Goal: Find specific page/section: Find specific page/section

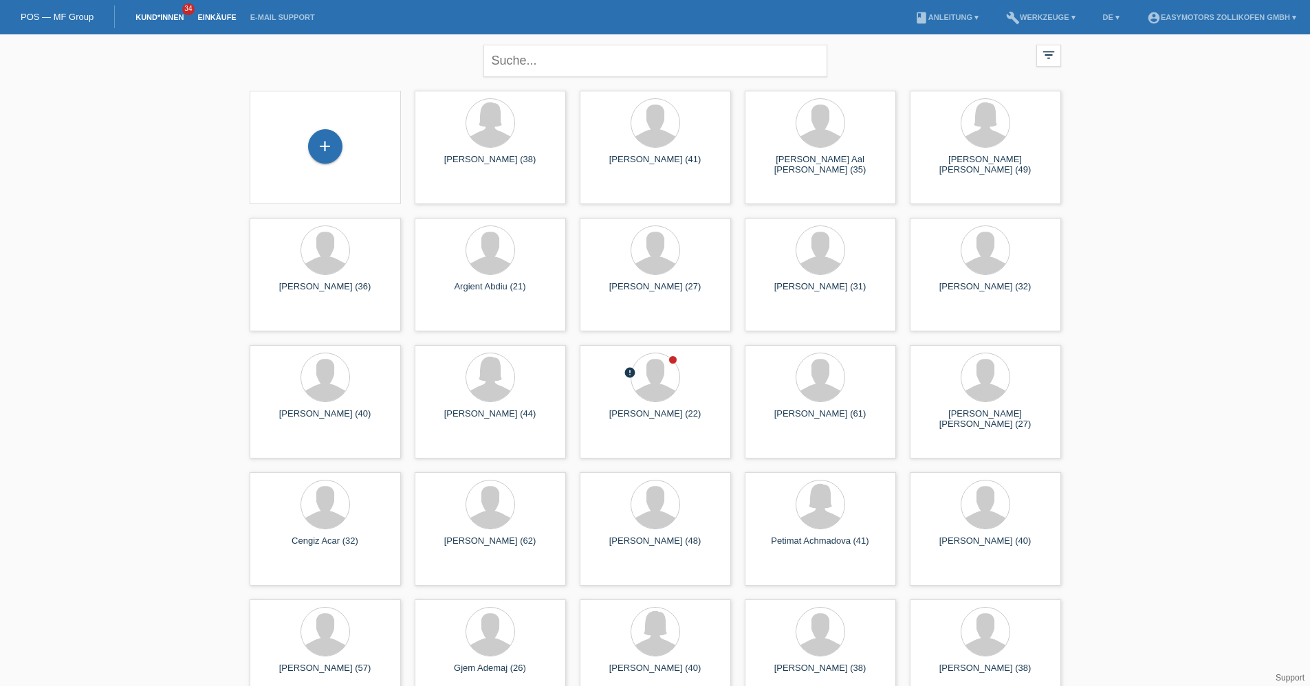
click at [232, 13] on link "Einkäufe" at bounding box center [216, 17] width 52 height 8
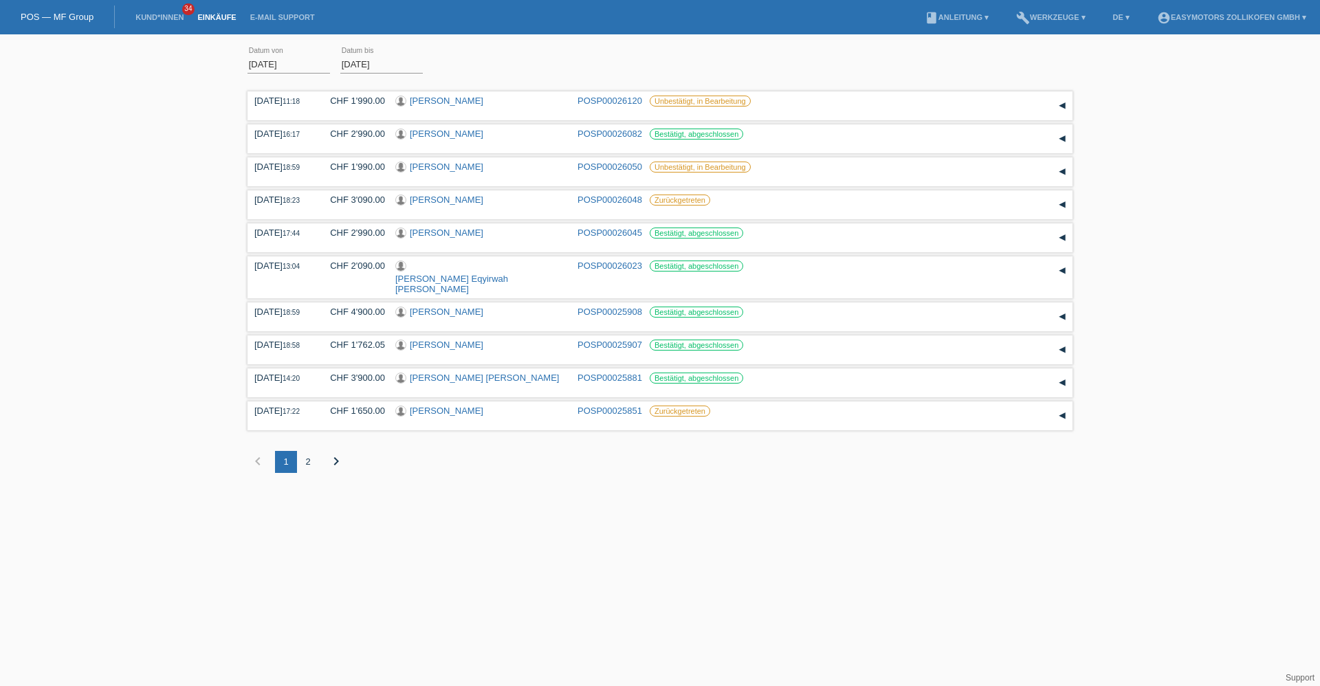
click at [83, 14] on link "POS — MF Group" at bounding box center [57, 17] width 73 height 10
